Goal: Transaction & Acquisition: Obtain resource

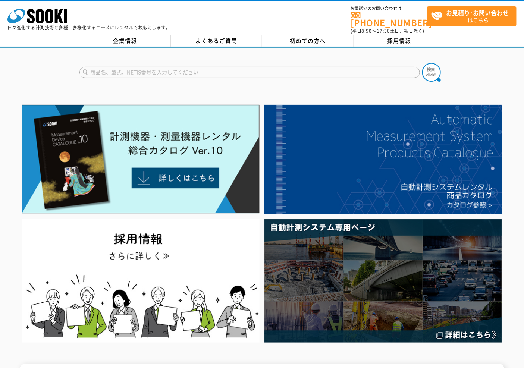
drag, startPoint x: 177, startPoint y: 63, endPoint x: 181, endPoint y: 63, distance: 4.1
click at [177, 67] on input "text" at bounding box center [249, 72] width 340 height 11
type input "Bb"
click at [422, 63] on button at bounding box center [431, 72] width 19 height 19
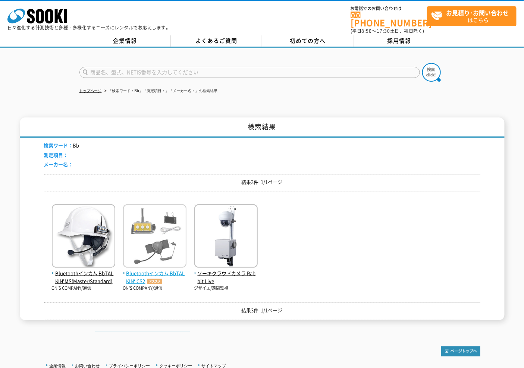
click at [145, 232] on img at bounding box center [154, 236] width 63 height 65
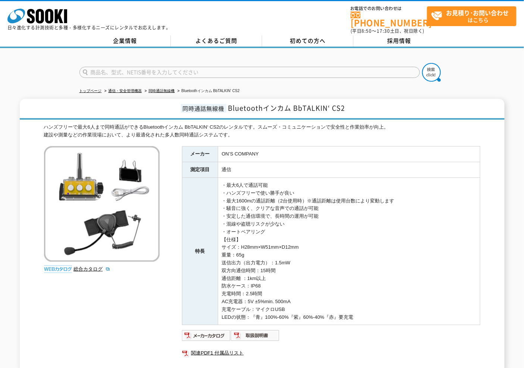
scroll to position [75, 0]
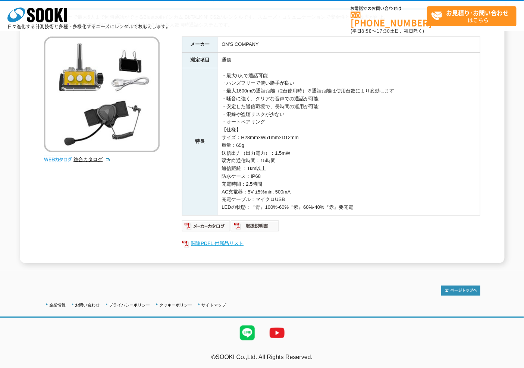
click at [207, 239] on link "関連PDF1 付属品リスト" at bounding box center [331, 243] width 298 height 10
click at [207, 224] on img at bounding box center [206, 226] width 49 height 12
click at [257, 228] on img at bounding box center [255, 226] width 49 height 12
click at [82, 110] on img at bounding box center [102, 95] width 116 height 116
